Goal: Information Seeking & Learning: Check status

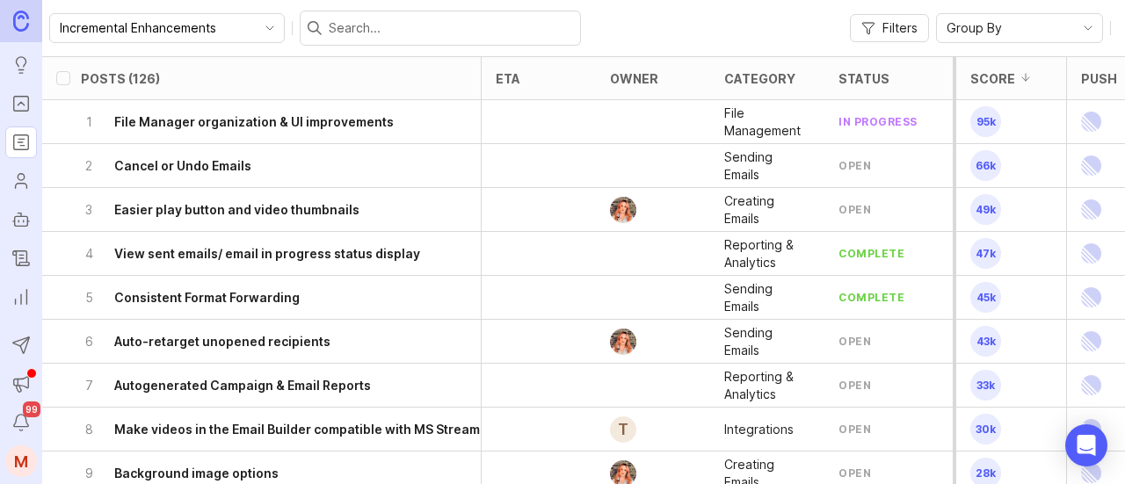
click at [256, 29] on icon "toggle icon" at bounding box center [270, 28] width 28 height 14
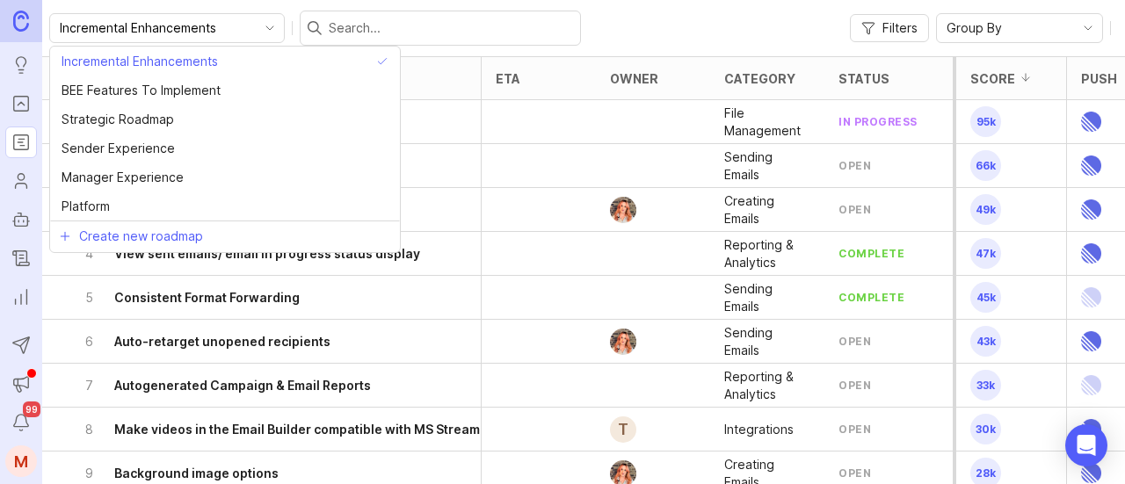
click at [256, 29] on icon "toggle icon" at bounding box center [270, 28] width 28 height 14
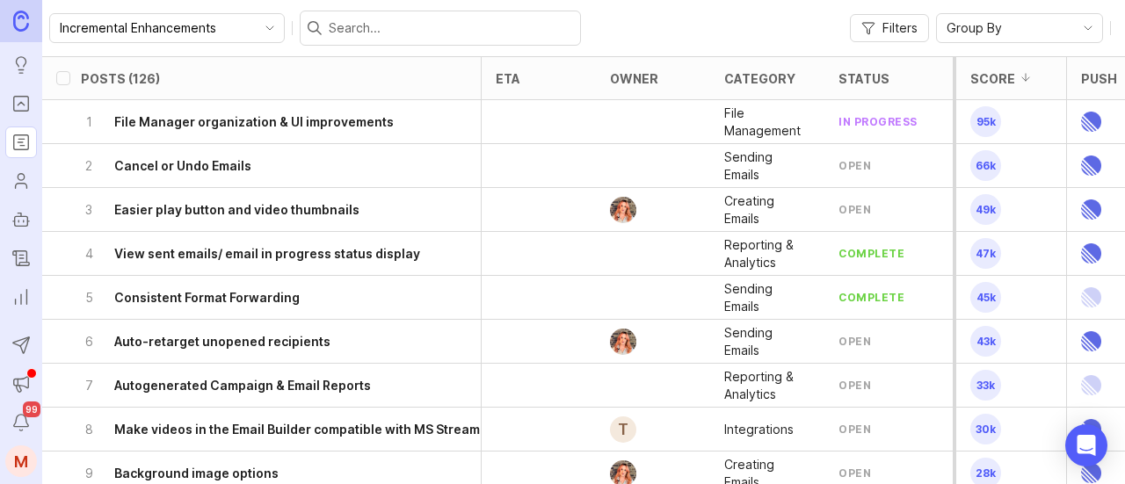
click at [30, 108] on icon "Portal" at bounding box center [20, 103] width 19 height 21
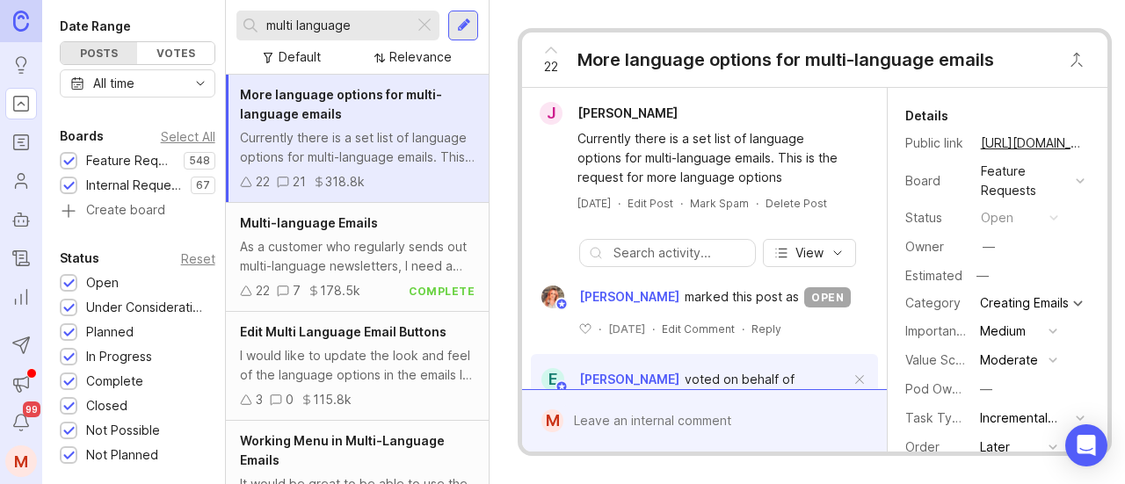
scroll to position [176, 0]
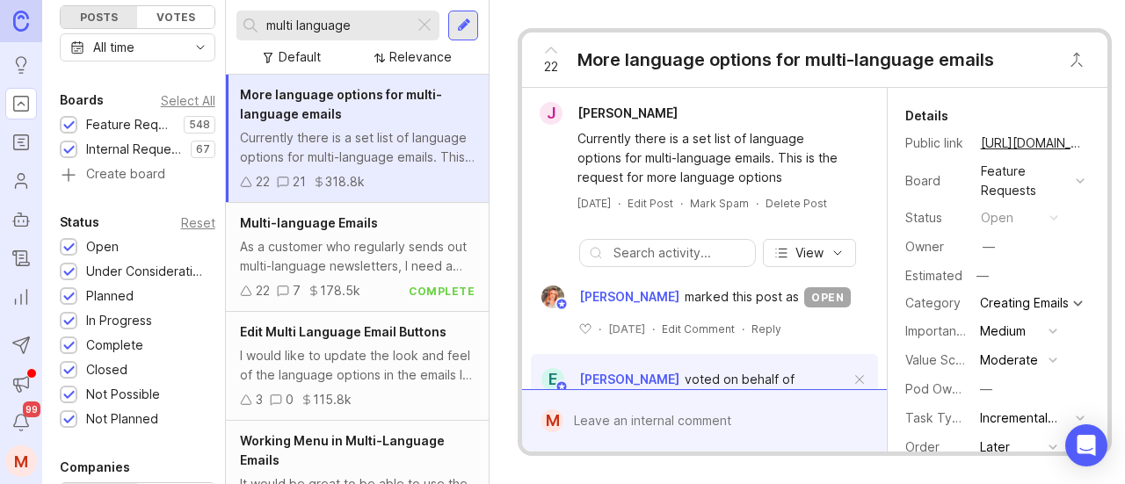
click at [65, 246] on div at bounding box center [68, 248] width 11 height 13
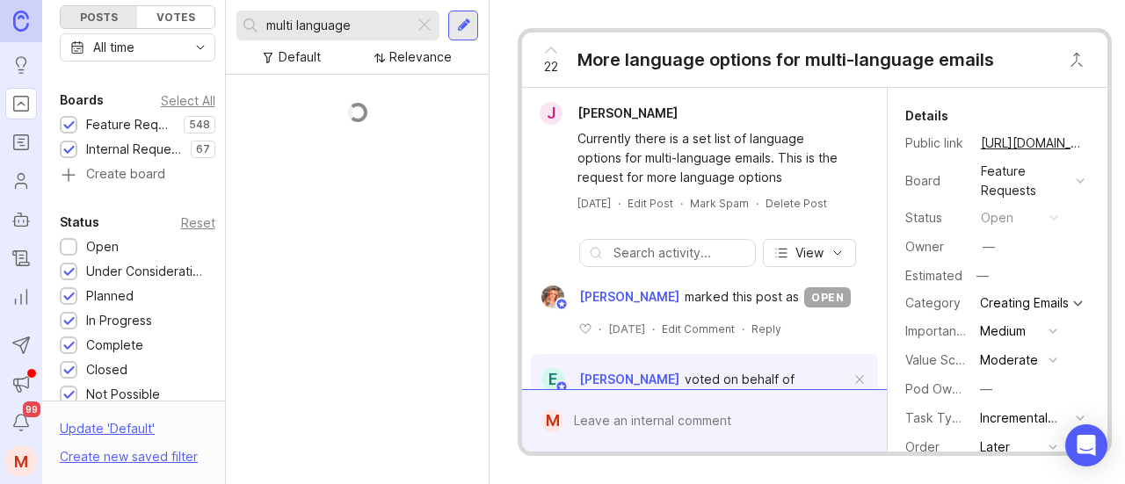
click at [72, 270] on div at bounding box center [68, 272] width 11 height 13
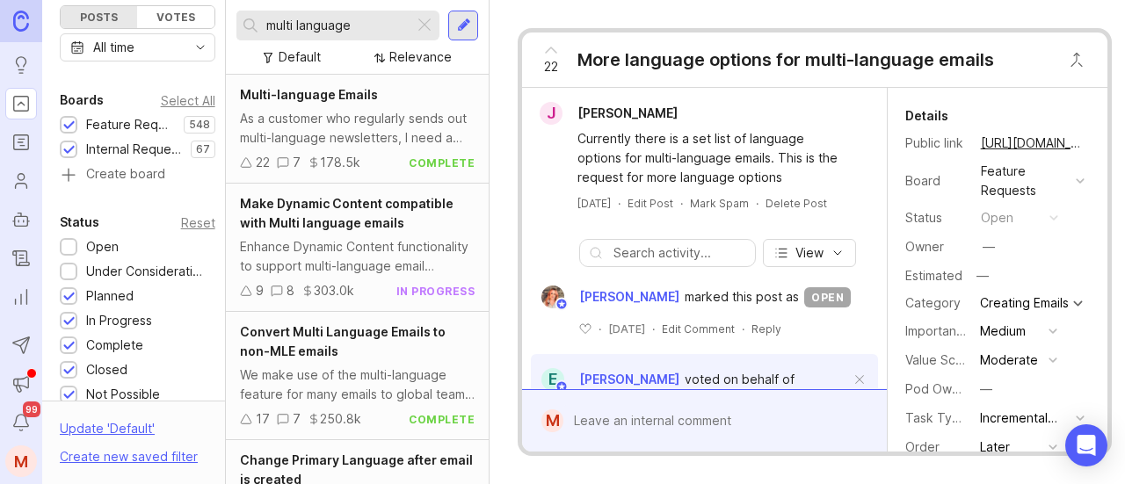
click at [73, 293] on div at bounding box center [68, 297] width 11 height 13
click at [70, 294] on div at bounding box center [68, 297] width 11 height 13
click at [63, 343] on div at bounding box center [68, 346] width 11 height 13
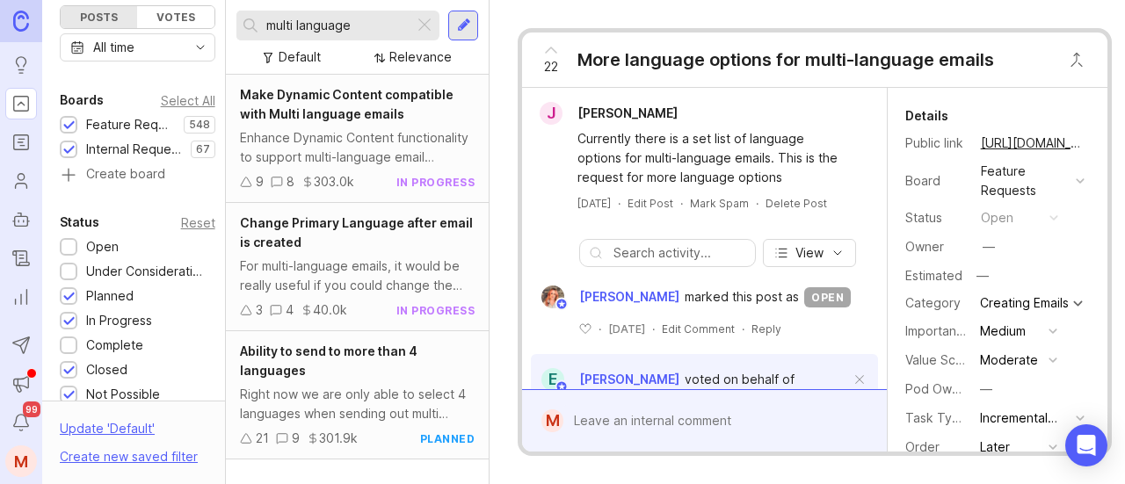
click at [72, 367] on div at bounding box center [68, 371] width 11 height 13
click at [70, 394] on div at bounding box center [68, 395] width 11 height 13
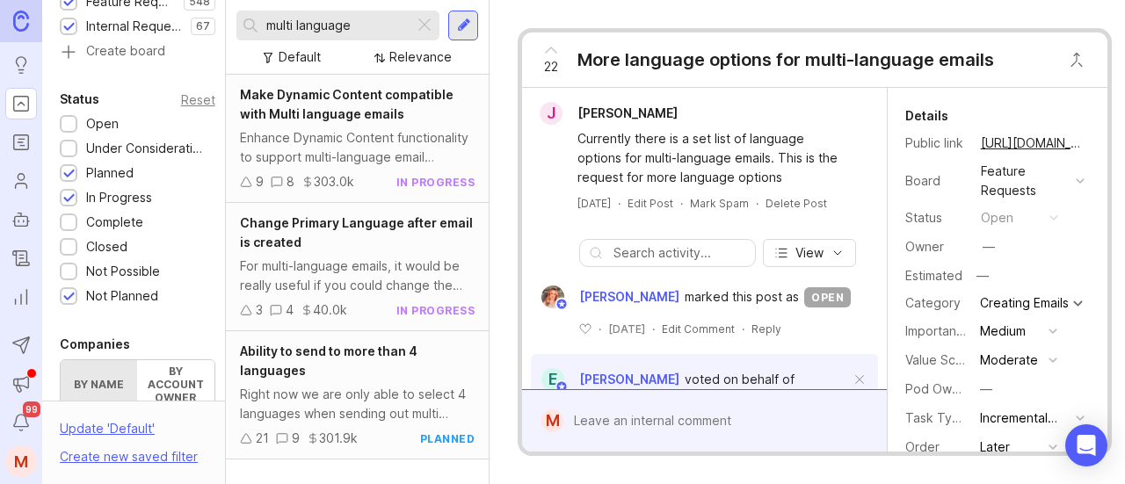
scroll to position [264, 0]
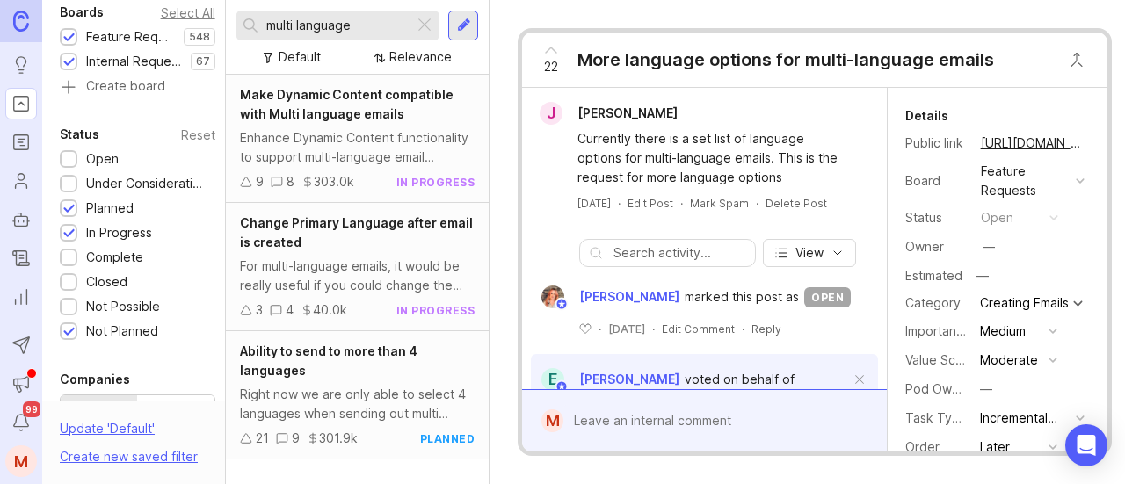
click at [77, 330] on div "Not Planned" at bounding box center [113, 331] width 107 height 19
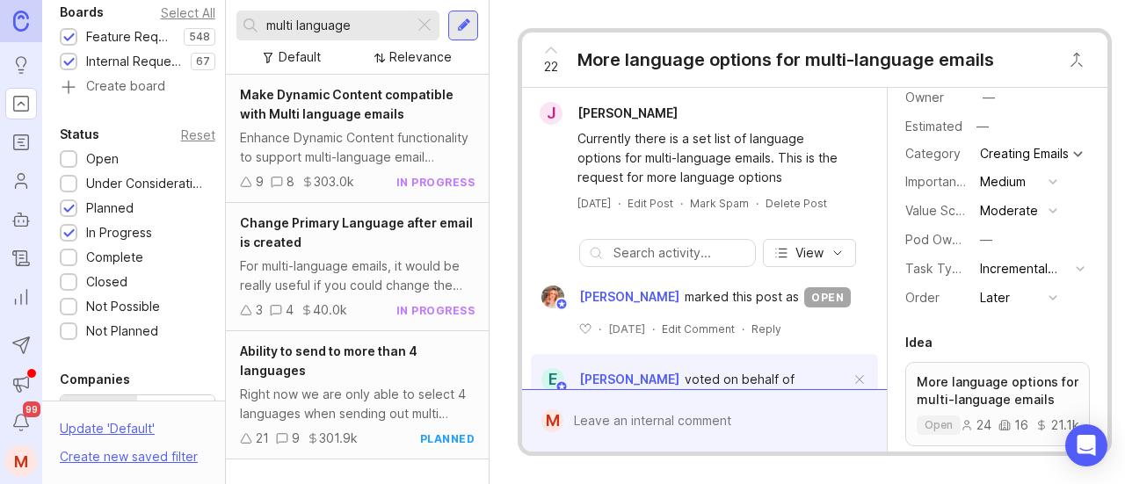
scroll to position [88, 0]
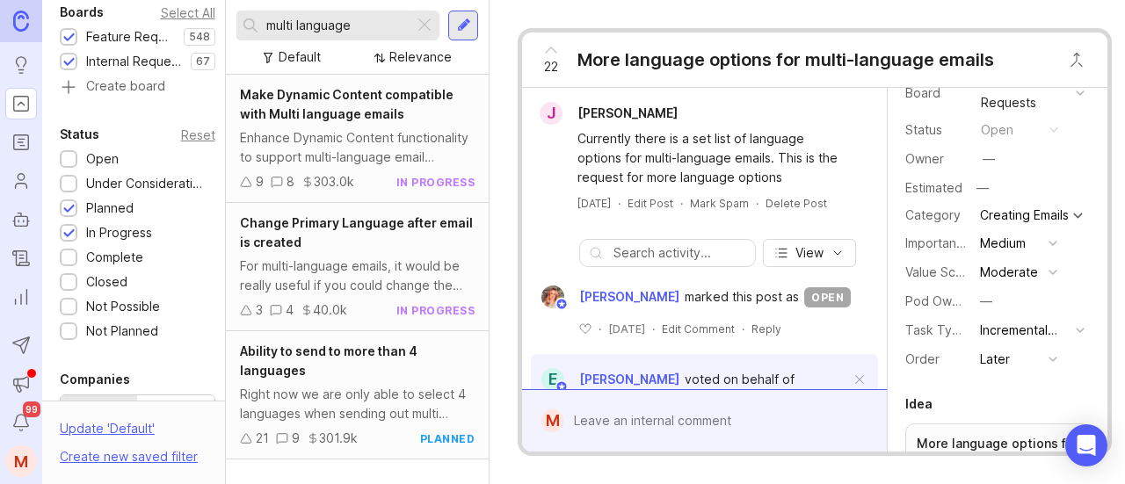
click at [433, 24] on div at bounding box center [424, 25] width 21 height 23
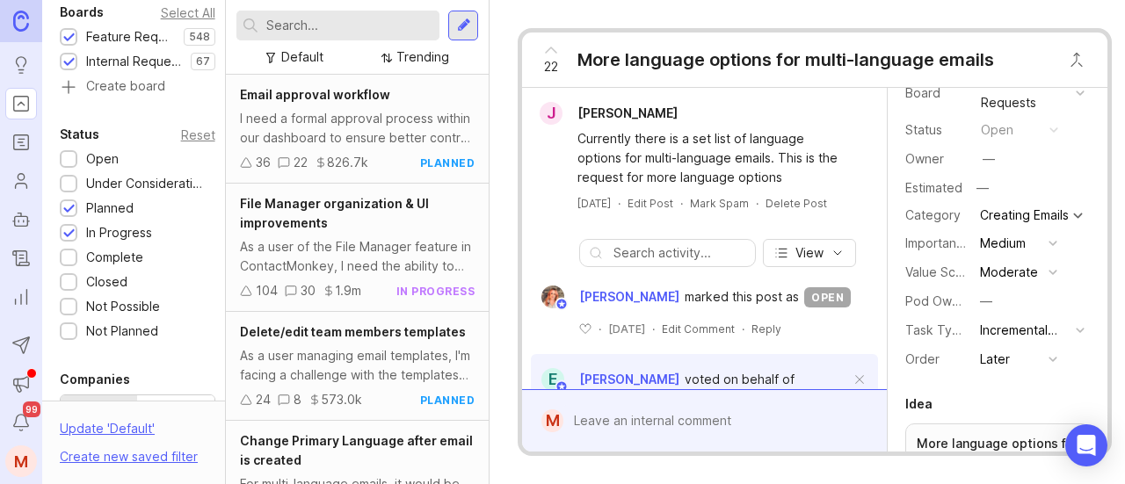
click at [337, 218] on div "File Manager organization & UI improvements" at bounding box center [357, 213] width 235 height 39
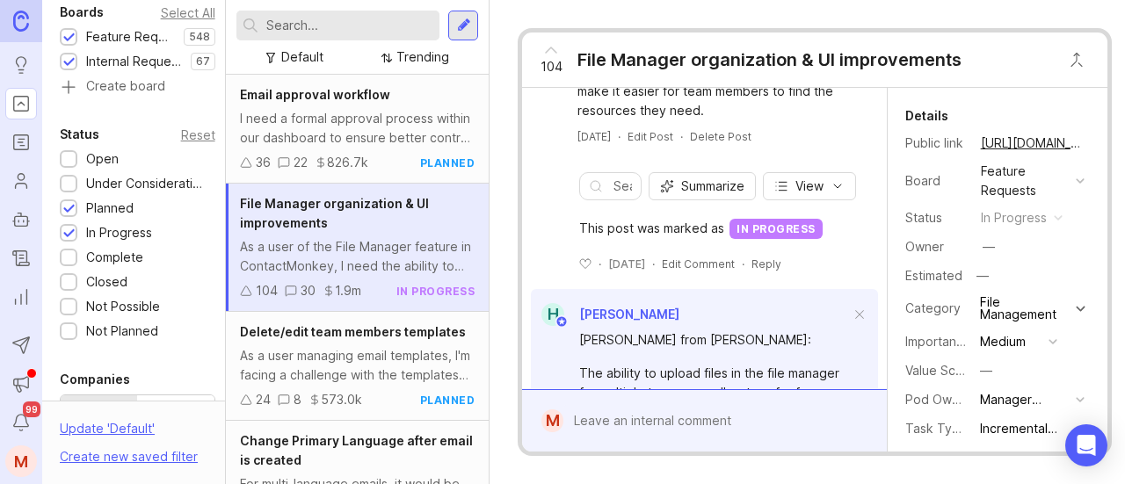
scroll to position [176, 0]
